Goal: Task Accomplishment & Management: Manage account settings

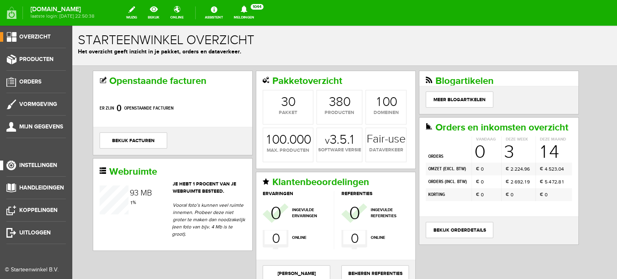
click at [49, 165] on span "Instellingen" at bounding box center [38, 165] width 38 height 7
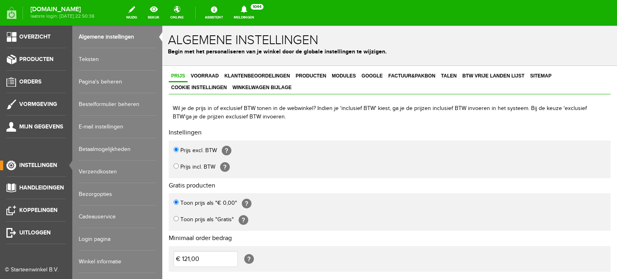
click at [103, 239] on link "Login pagina" at bounding box center [117, 239] width 77 height 23
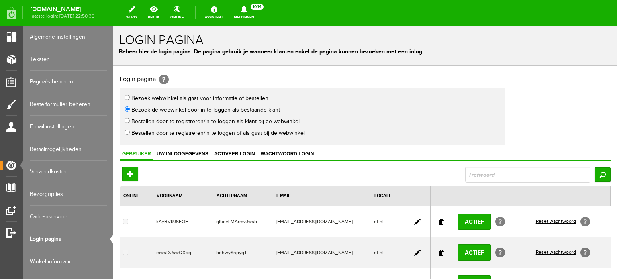
click at [439, 222] on link at bounding box center [441, 222] width 5 height 6
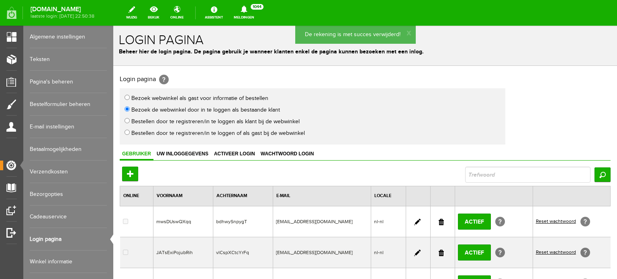
click at [439, 222] on link at bounding box center [441, 222] width 5 height 6
click at [439, 221] on link at bounding box center [441, 222] width 5 height 6
click at [439, 219] on link at bounding box center [441, 222] width 5 height 6
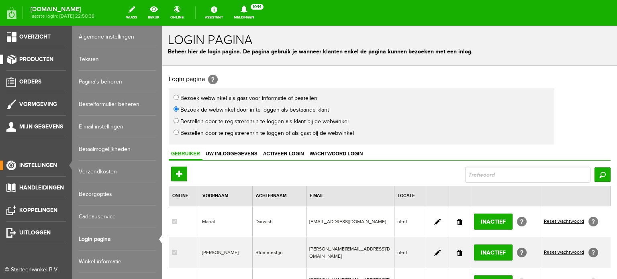
click at [40, 60] on span "Producten" at bounding box center [36, 59] width 34 height 7
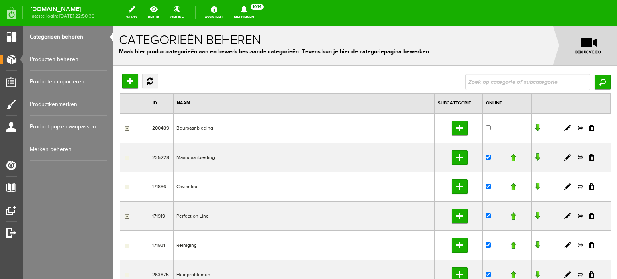
click at [53, 60] on link "Producten beheren" at bounding box center [68, 59] width 77 height 23
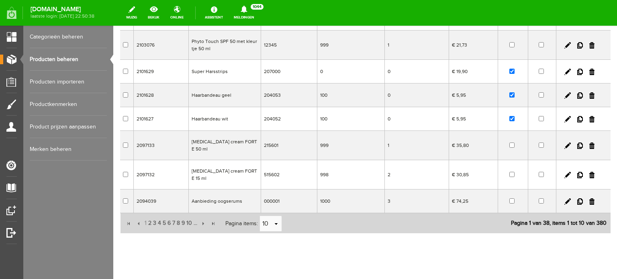
scroll to position [160, 0]
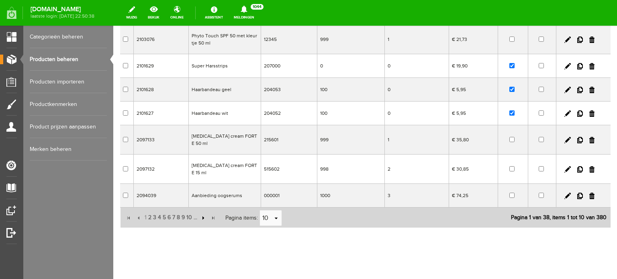
click at [203, 214] on input "button" at bounding box center [202, 218] width 9 height 9
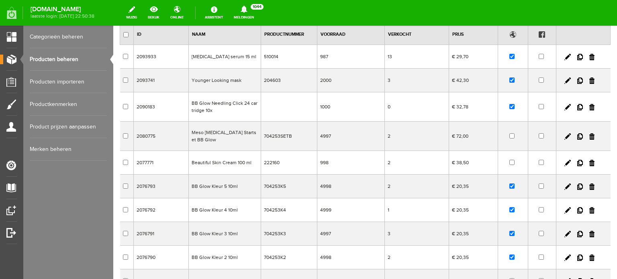
scroll to position [37, 0]
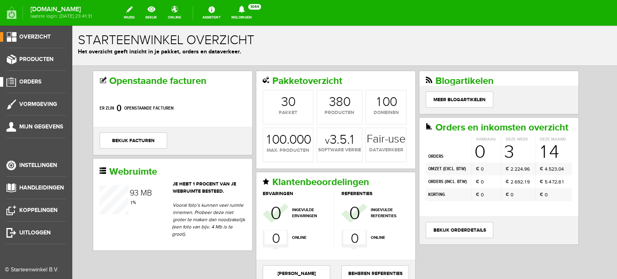
click at [34, 82] on span "Orders" at bounding box center [30, 81] width 22 height 7
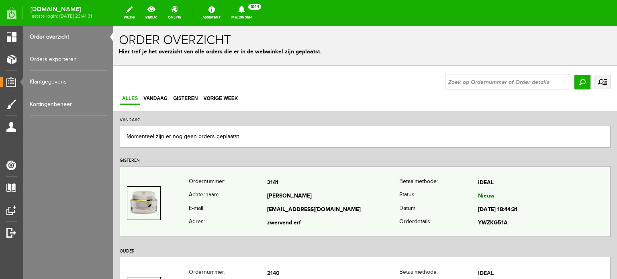
click at [272, 188] on td "2141" at bounding box center [333, 183] width 132 height 14
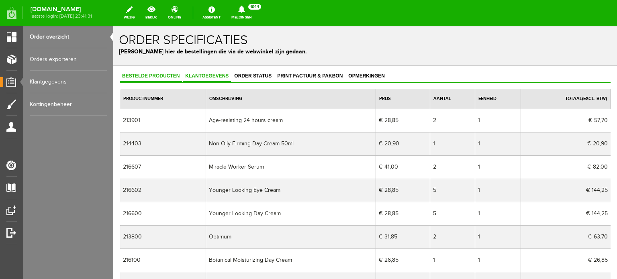
click at [215, 78] on span "Klantgegevens" at bounding box center [207, 76] width 48 height 6
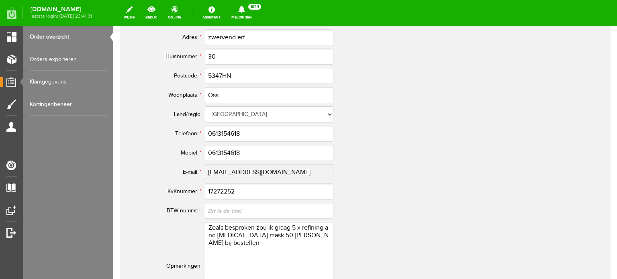
scroll to position [471, 0]
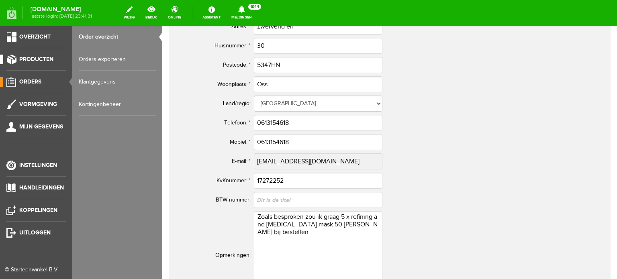
click at [34, 58] on span "Producten" at bounding box center [36, 59] width 34 height 7
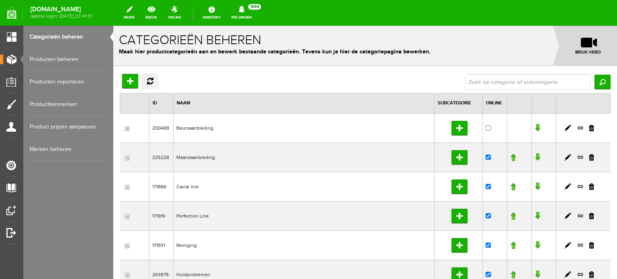
click at [67, 61] on link "Producten beheren" at bounding box center [68, 59] width 77 height 23
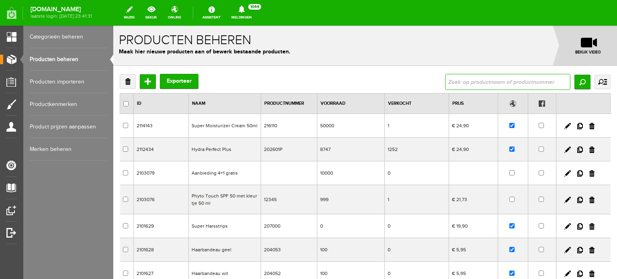
click at [449, 82] on input "text" at bounding box center [507, 82] width 125 height 16
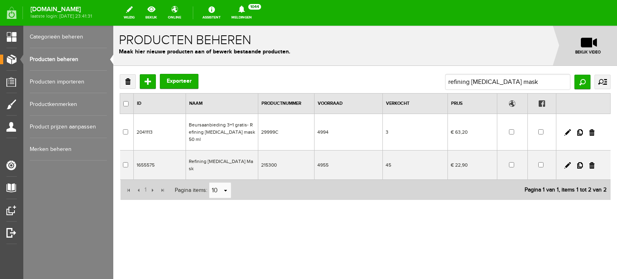
click at [220, 154] on td "Refining [MEDICAL_DATA] Mask" at bounding box center [222, 165] width 72 height 29
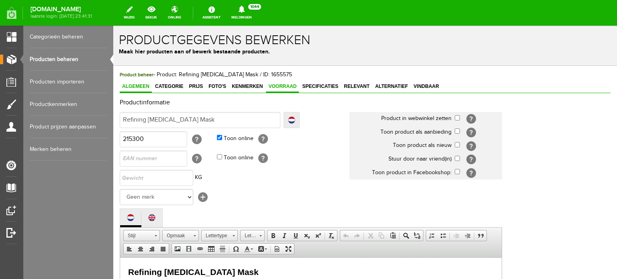
click at [285, 88] on span "Voorraad" at bounding box center [282, 87] width 33 height 6
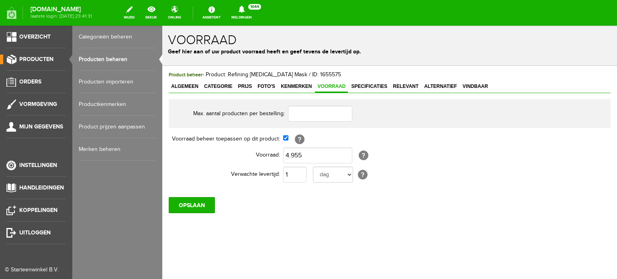
click at [151, 102] on link "Productkenmerken" at bounding box center [117, 104] width 77 height 23
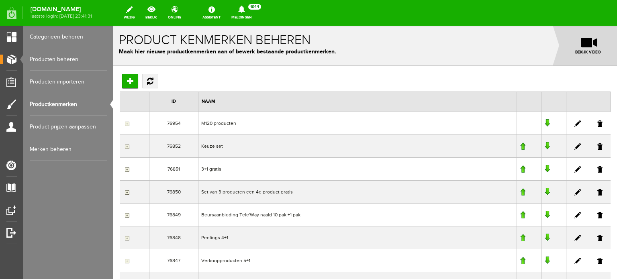
drag, startPoint x: 182, startPoint y: 85, endPoint x: 298, endPoint y: 80, distance: 116.3
click at [298, 80] on div "Toevoegen Vernieuwen" at bounding box center [365, 81] width 491 height 14
drag, startPoint x: 68, startPoint y: 62, endPoint x: 54, endPoint y: 58, distance: 14.1
click at [54, 58] on link "Producten beheren" at bounding box center [68, 59] width 77 height 23
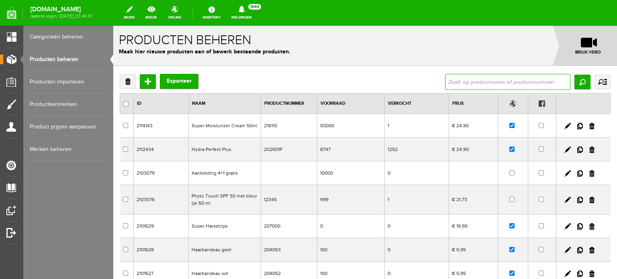
click at [445, 85] on input "text" at bounding box center [507, 82] width 125 height 16
type input "refining [MEDICAL_DATA] mask"
click at [576, 82] on input "Zoeken" at bounding box center [583, 82] width 16 height 14
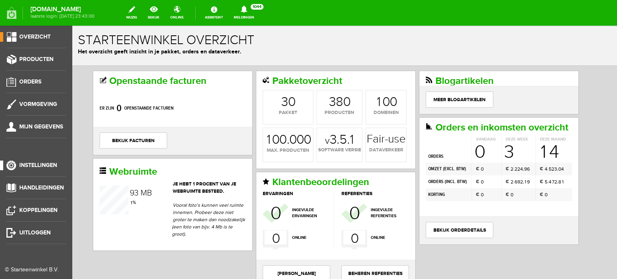
click at [36, 162] on span "Instellingen" at bounding box center [38, 165] width 38 height 7
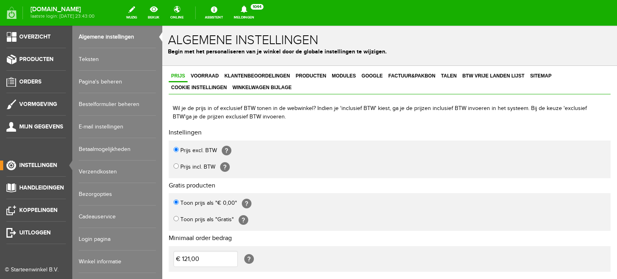
click at [94, 236] on link "Login pagina" at bounding box center [117, 239] width 77 height 23
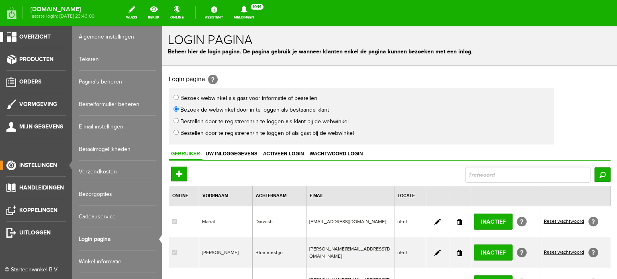
click at [34, 36] on span "Overzicht" at bounding box center [34, 36] width 31 height 7
